Goal: Information Seeking & Learning: Learn about a topic

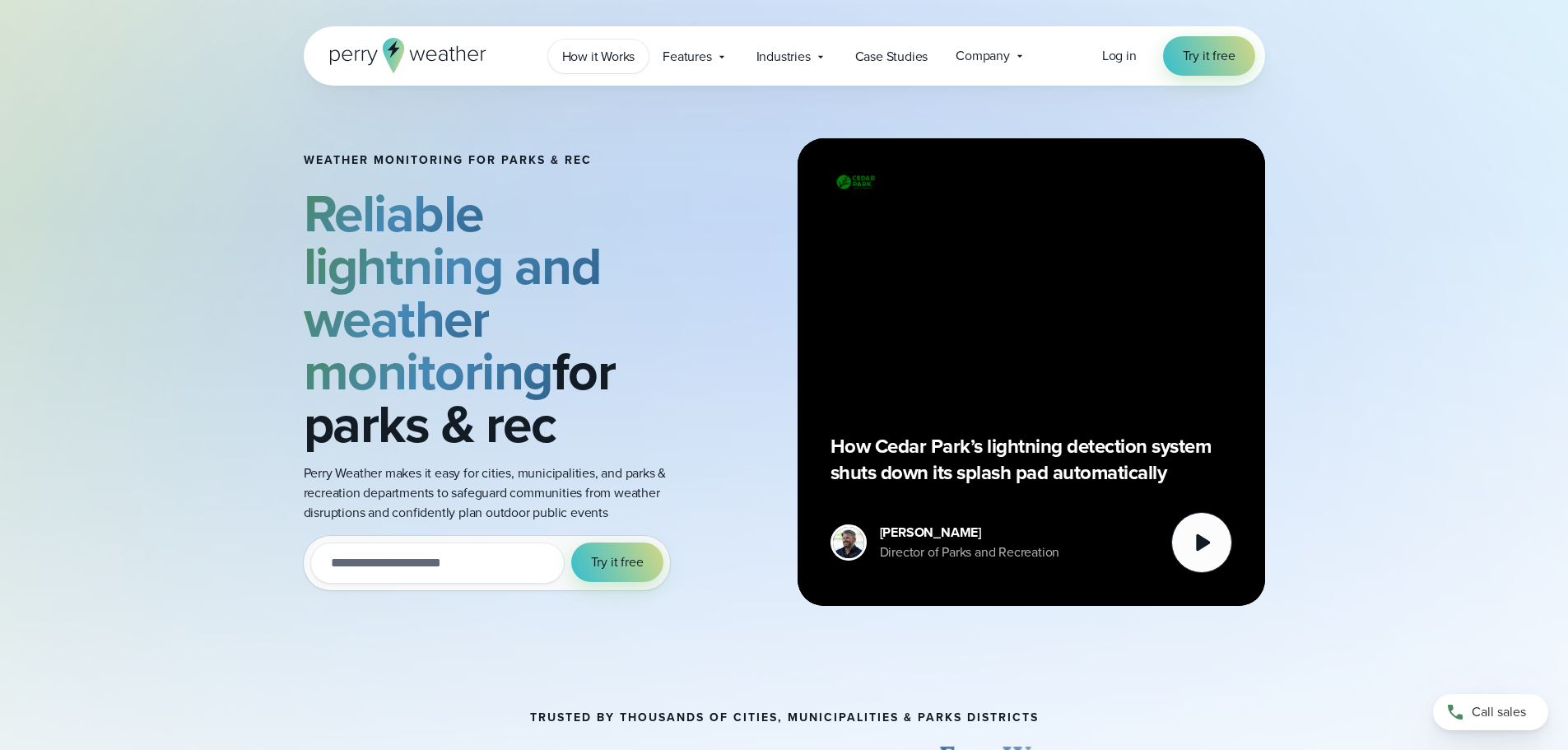
click at [598, 62] on span "How it Works" at bounding box center [598, 56] width 73 height 20
